Goal: Task Accomplishment & Management: Manage account settings

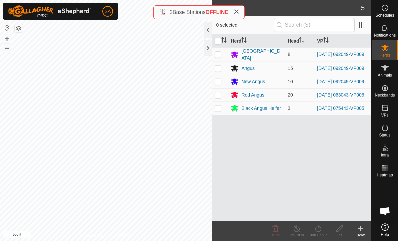
click at [219, 96] on p-checkbox at bounding box center [218, 94] width 7 height 5
click at [222, 96] on td at bounding box center [220, 94] width 16 height 13
checkbox input "false"
click at [207, 46] on div at bounding box center [208, 48] width 8 height 16
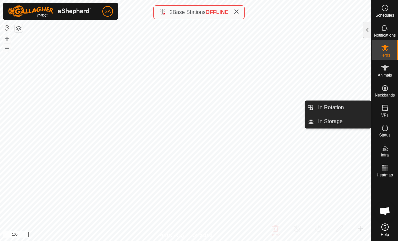
click at [368, 23] on div at bounding box center [367, 30] width 8 height 16
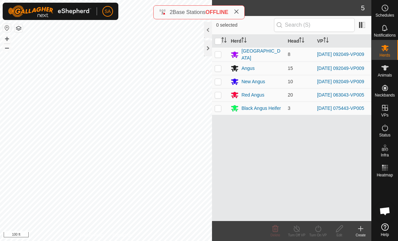
click at [209, 46] on div at bounding box center [208, 48] width 8 height 16
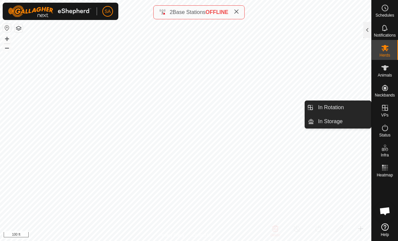
click at [351, 109] on link "In Rotation" at bounding box center [342, 107] width 57 height 13
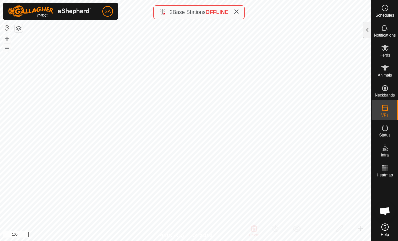
click at [366, 26] on div at bounding box center [367, 30] width 8 height 16
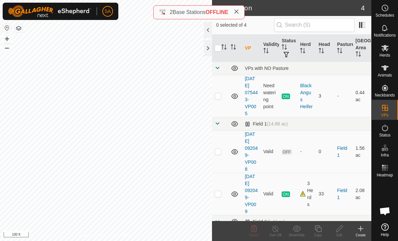
click at [219, 93] on p-checkbox at bounding box center [218, 95] width 7 height 5
click at [221, 96] on p-checkbox at bounding box center [218, 95] width 7 height 5
checkbox input "false"
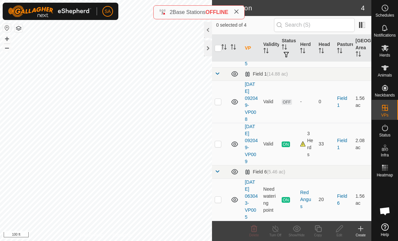
scroll to position [50, 0]
click at [216, 200] on p-checkbox at bounding box center [218, 199] width 7 height 5
checkbox input "true"
click at [319, 230] on icon at bounding box center [318, 229] width 8 height 8
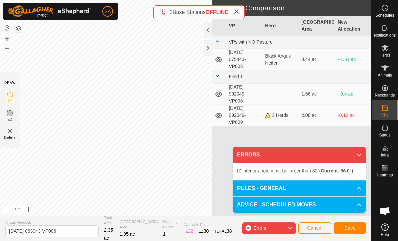
click at [210, 50] on div at bounding box center [208, 48] width 8 height 16
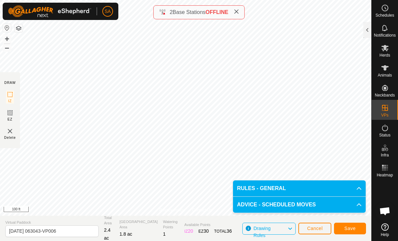
click at [352, 226] on span "Save" at bounding box center [349, 228] width 11 height 5
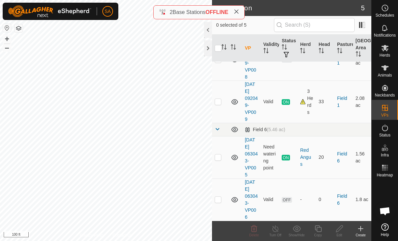
scroll to position [92, 0]
click at [382, 46] on icon at bounding box center [384, 48] width 7 height 6
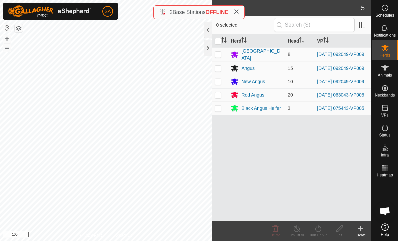
click at [218, 96] on p-checkbox at bounding box center [218, 94] width 7 height 5
checkbox input "true"
click at [297, 230] on line at bounding box center [296, 229] width 5 height 5
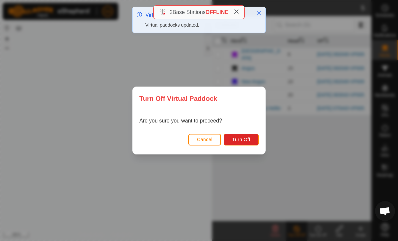
click at [205, 136] on button "Cancel" at bounding box center [204, 140] width 33 height 12
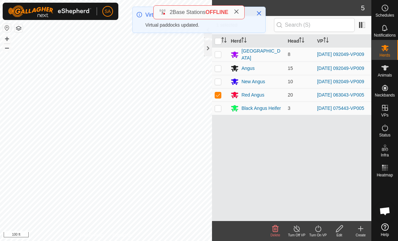
click at [320, 229] on icon at bounding box center [318, 229] width 6 height 7
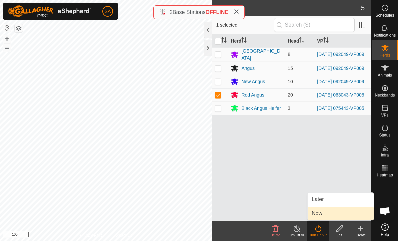
click at [322, 211] on span "Now" at bounding box center [316, 214] width 11 height 8
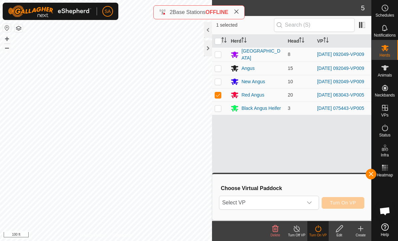
click at [309, 202] on icon "dropdown trigger" at bounding box center [308, 202] width 5 height 5
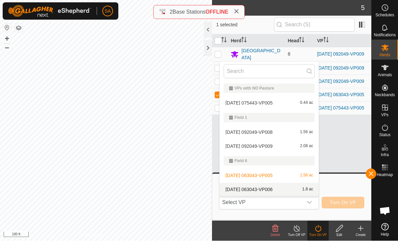
click at [272, 188] on span "[DATE] 063043-VP006" at bounding box center [248, 190] width 47 height 5
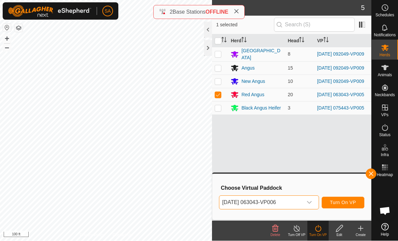
click at [348, 197] on button "Turn On VP" at bounding box center [342, 203] width 43 height 12
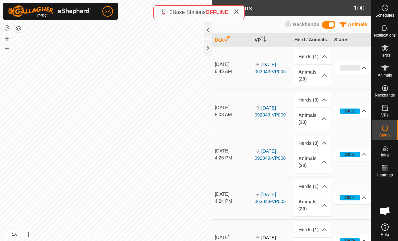
click at [206, 49] on div at bounding box center [208, 48] width 8 height 16
